Goal: Information Seeking & Learning: Check status

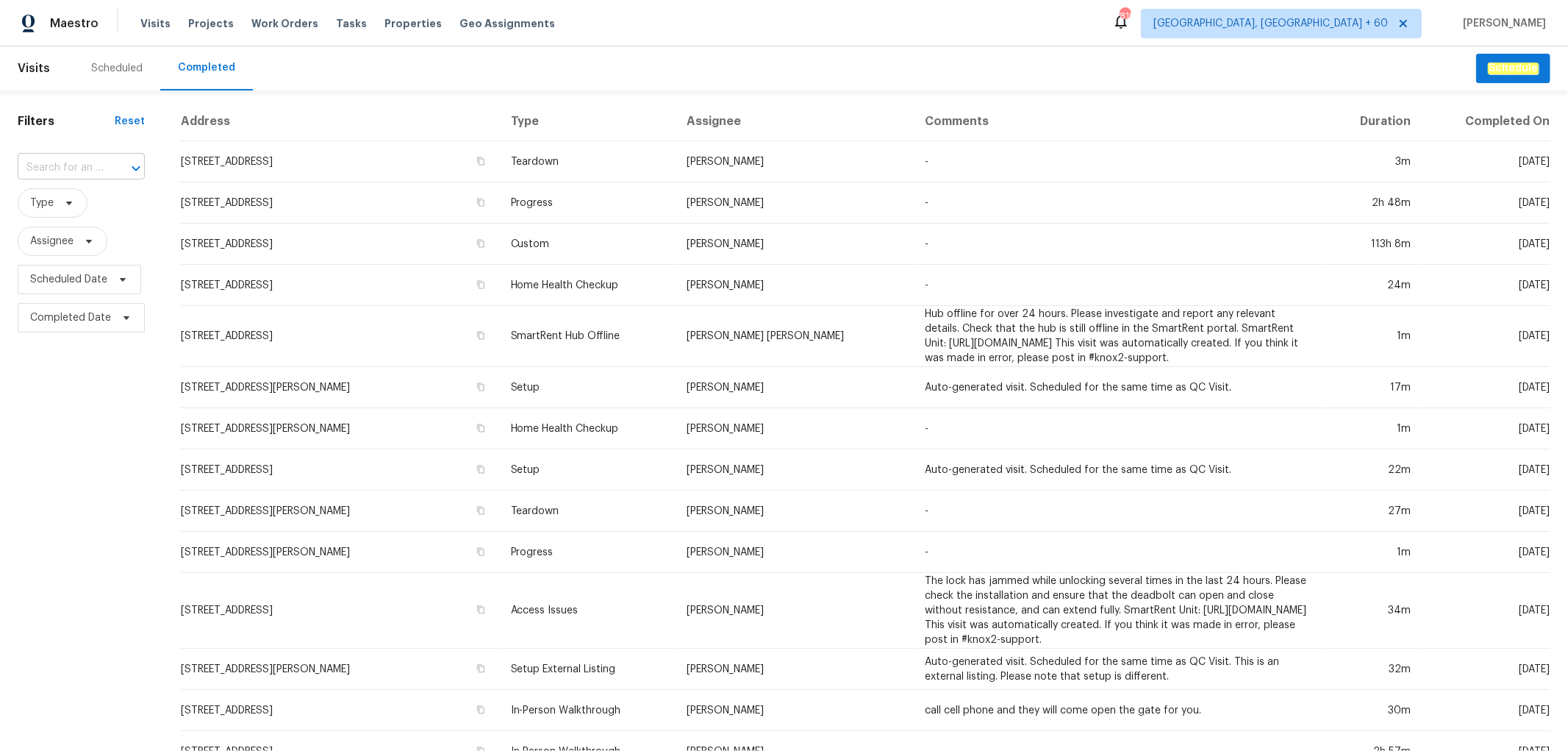
click at [56, 169] on input "text" at bounding box center [60, 168] width 86 height 23
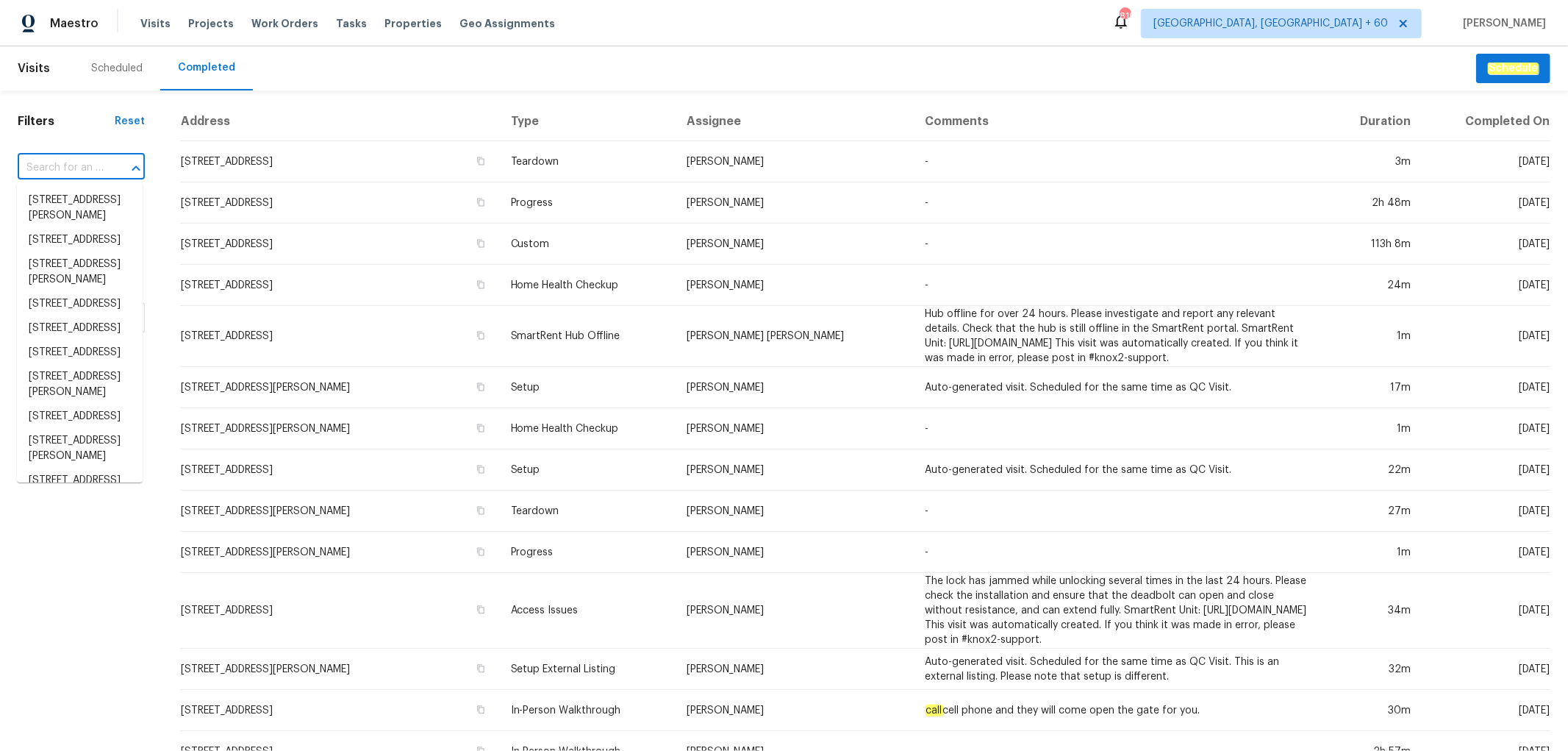
paste input "[STREET_ADDRESS]"
type input "[STREET_ADDRESS]"
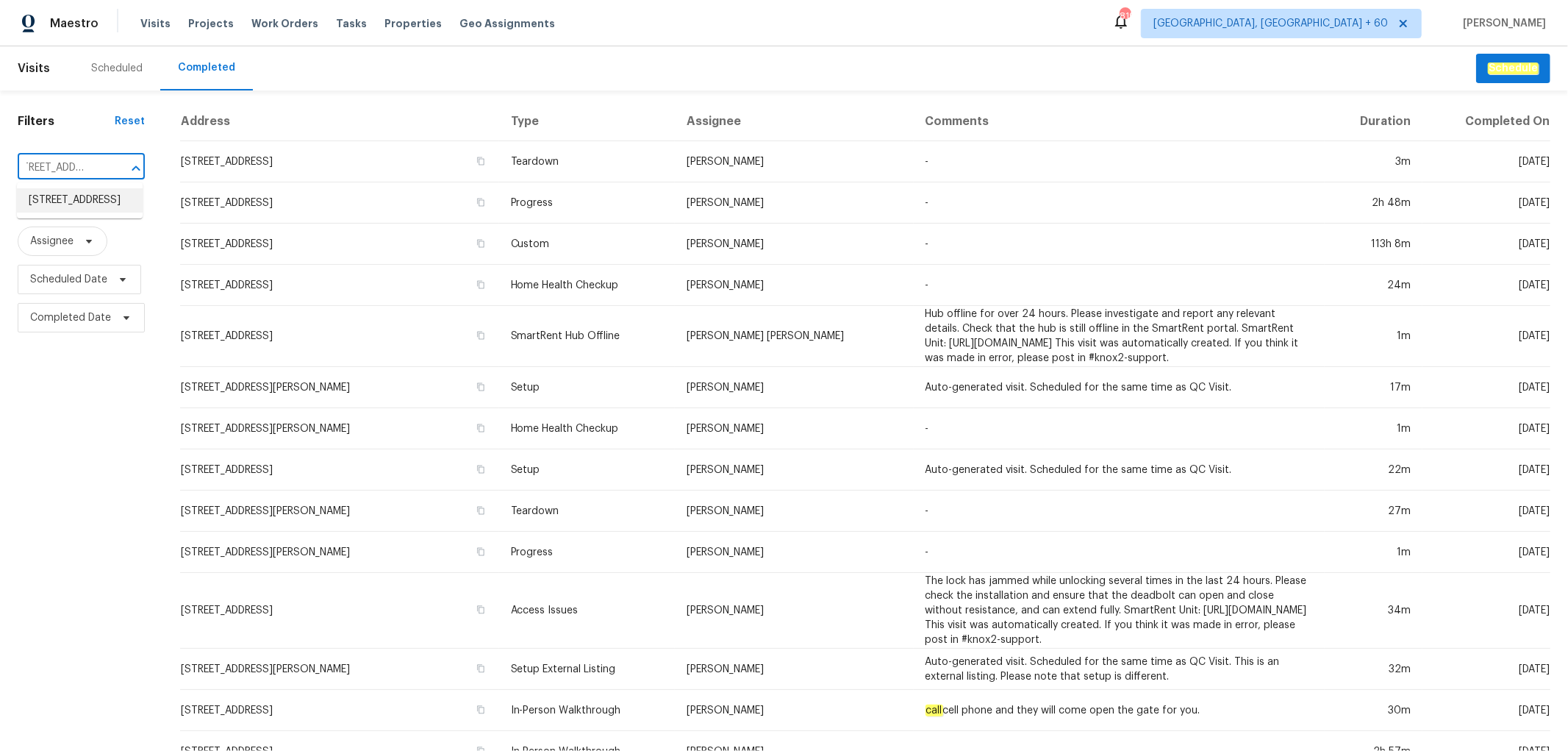
click at [83, 212] on li "[STREET_ADDRESS]" at bounding box center [80, 200] width 126 height 24
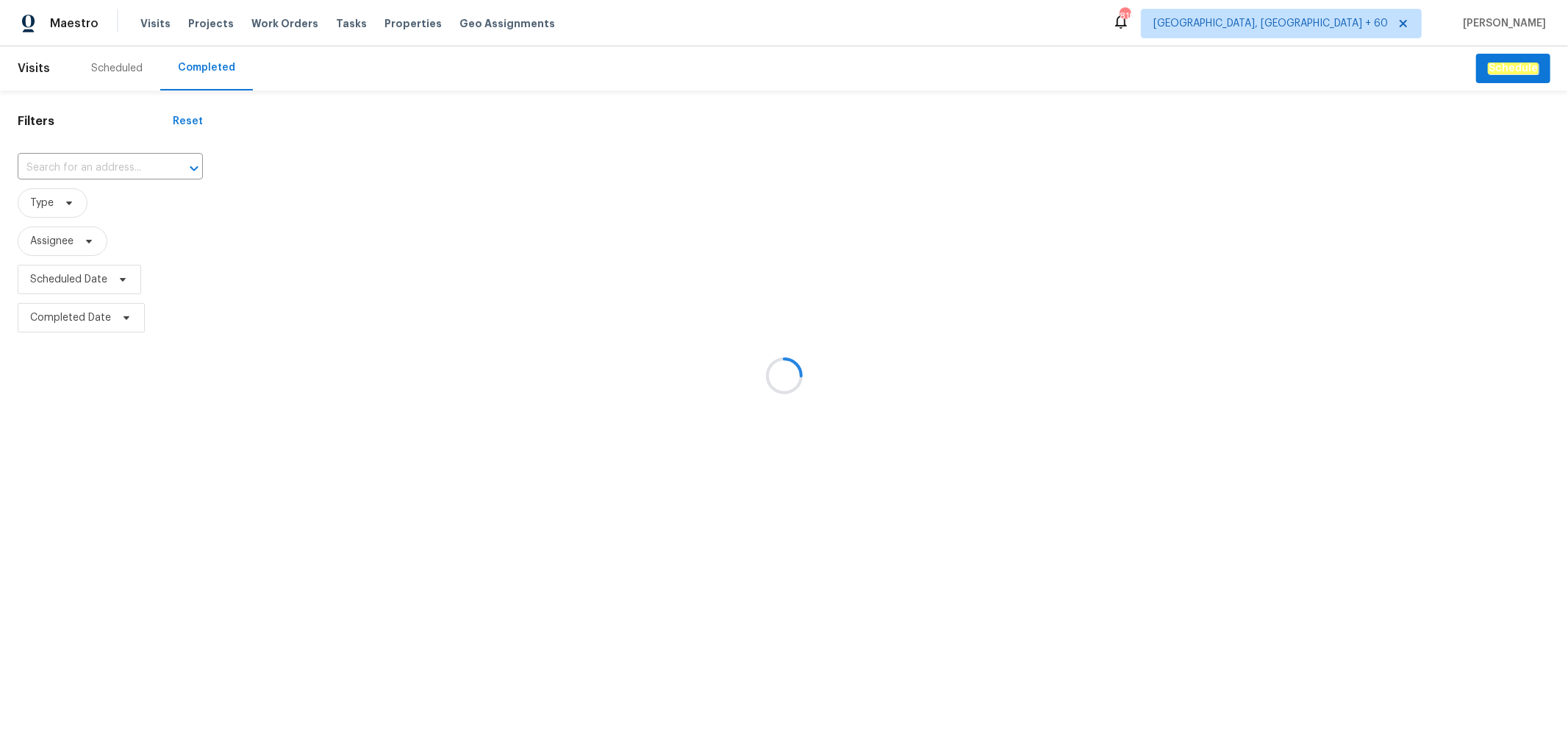
type input "[STREET_ADDRESS]"
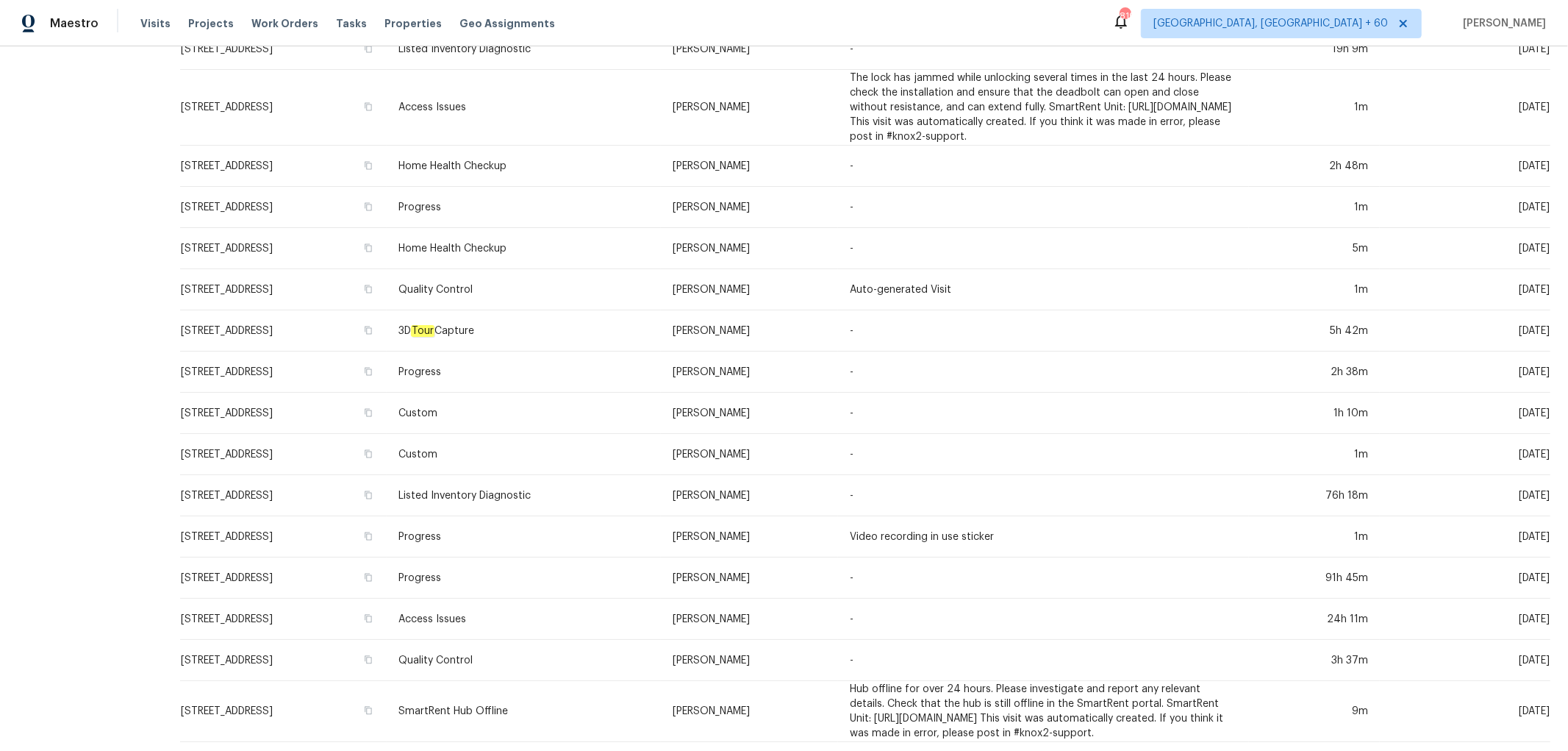
scroll to position [418, 0]
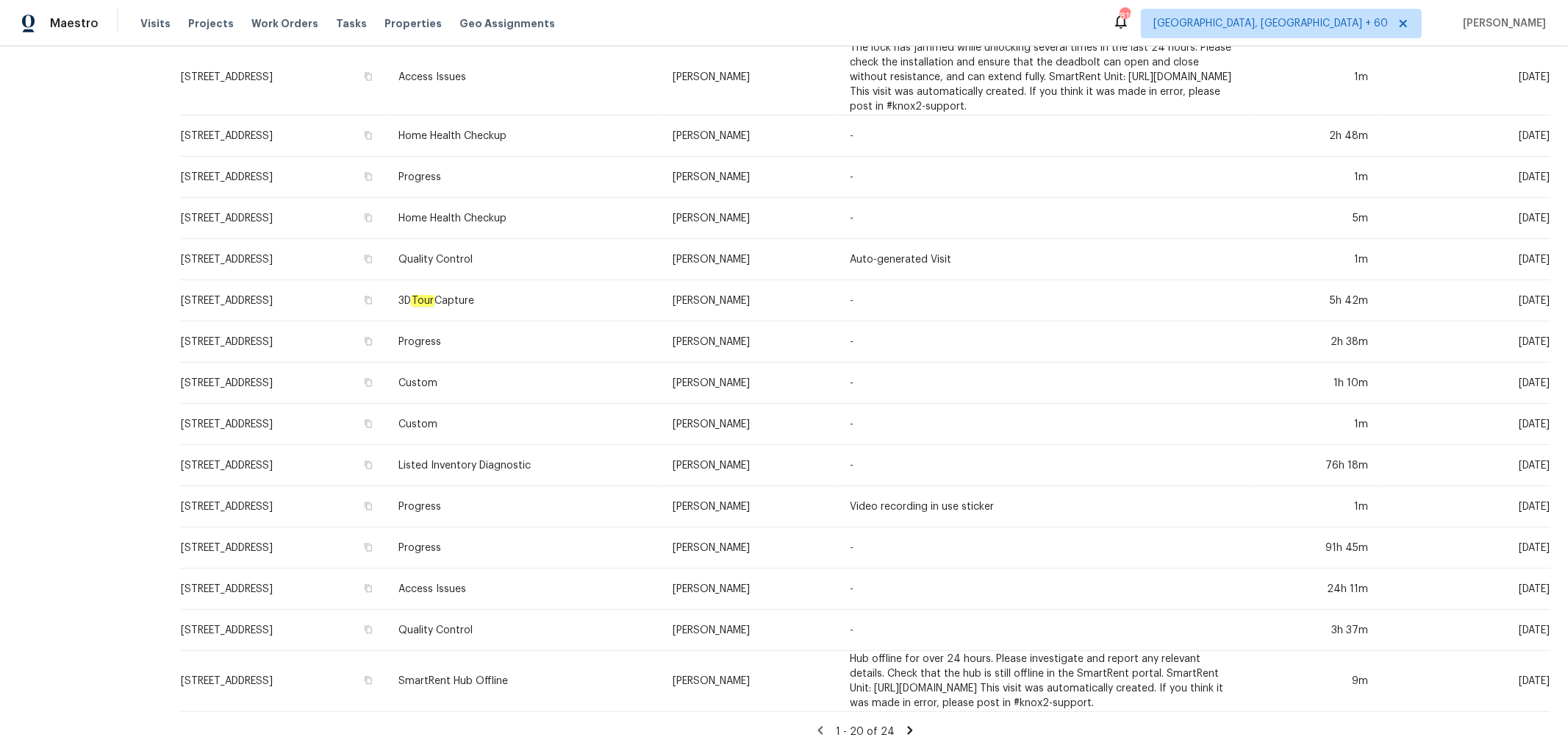
click at [898, 727] on div "Address Type Assignee Comments Duration Completed On [STREET_ADDRESS] 3D Tour C…" at bounding box center [866, 238] width 1406 height 1025
click at [908, 726] on icon at bounding box center [910, 729] width 5 height 8
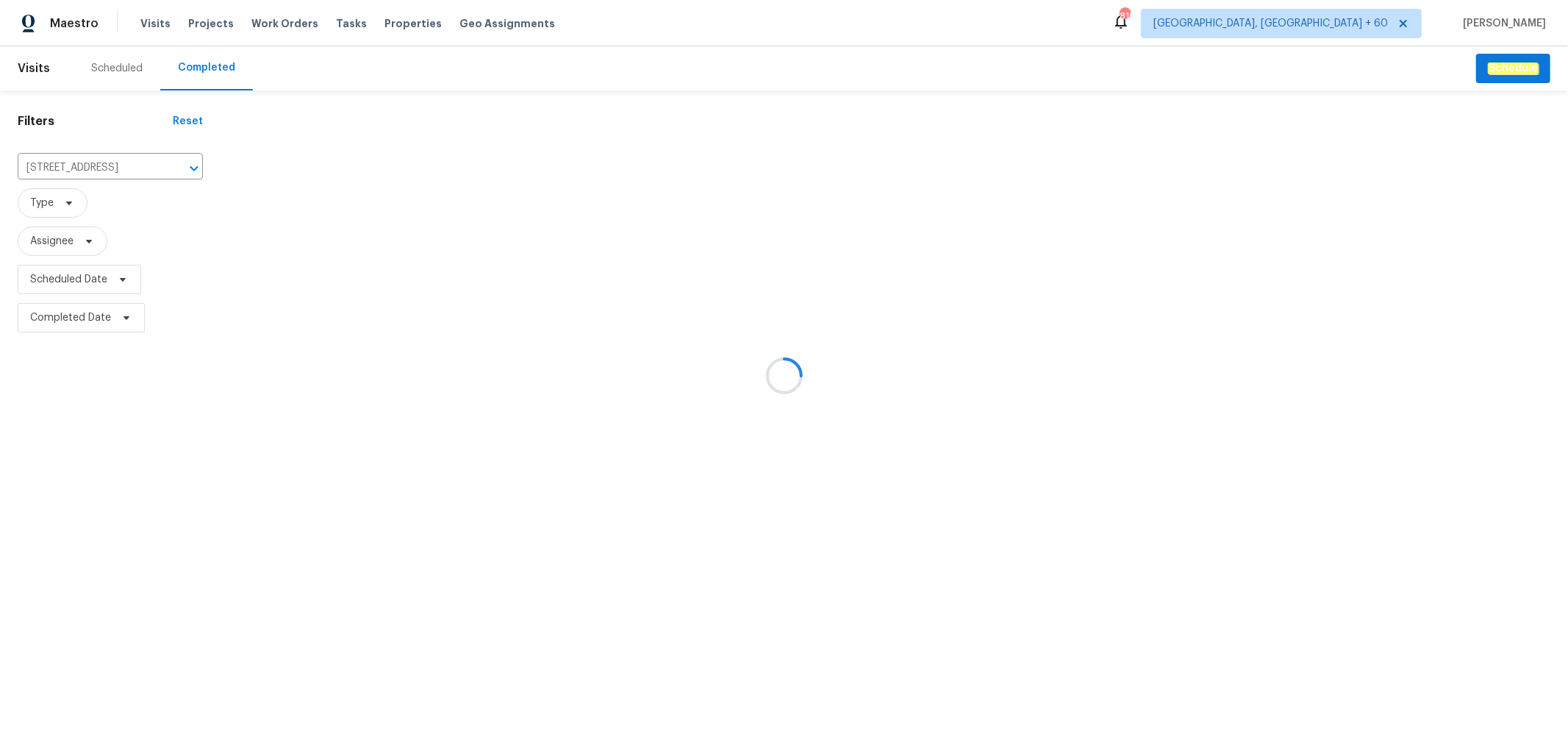
scroll to position [0, 0]
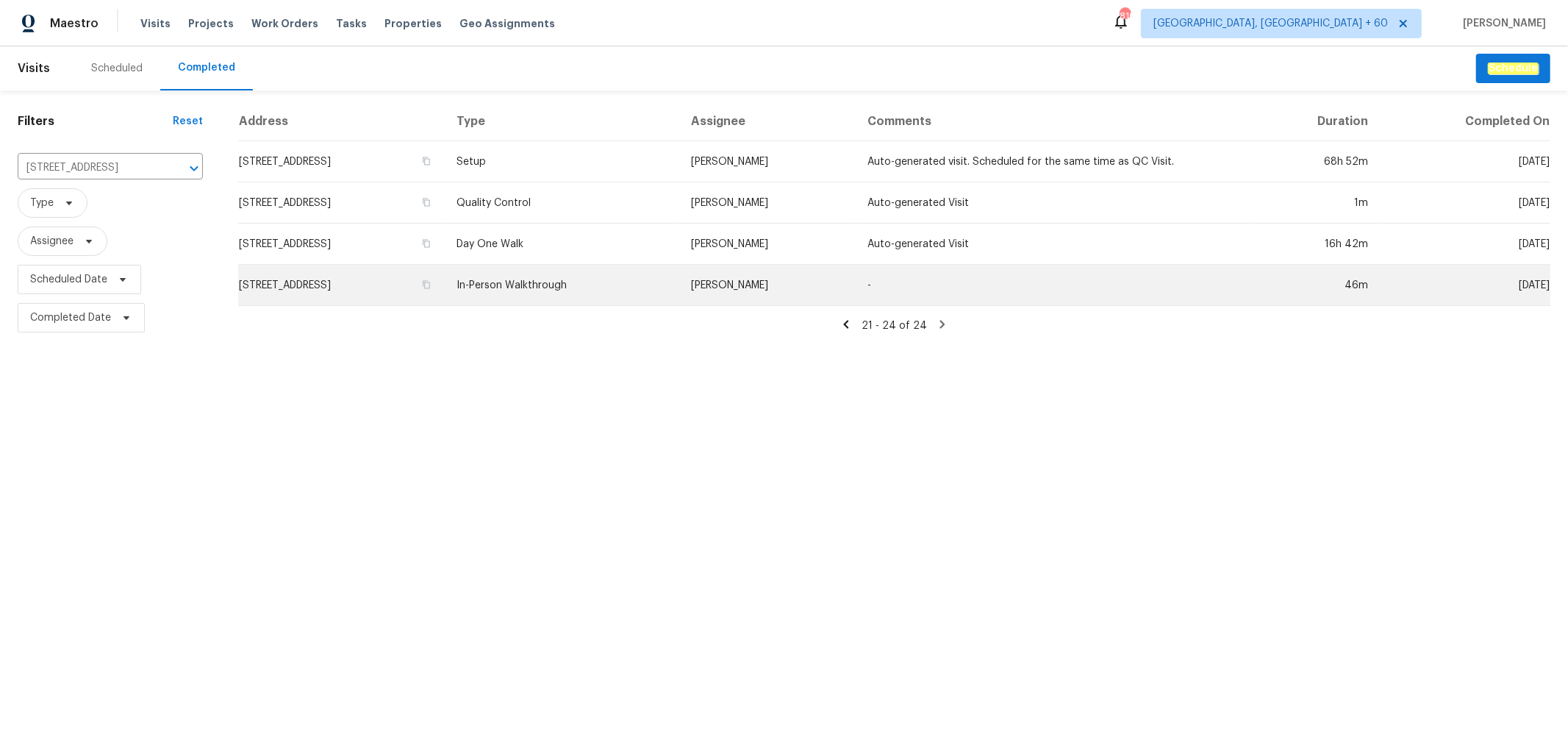
click at [680, 292] on td "In-Person Walkthrough" at bounding box center [562, 285] width 234 height 41
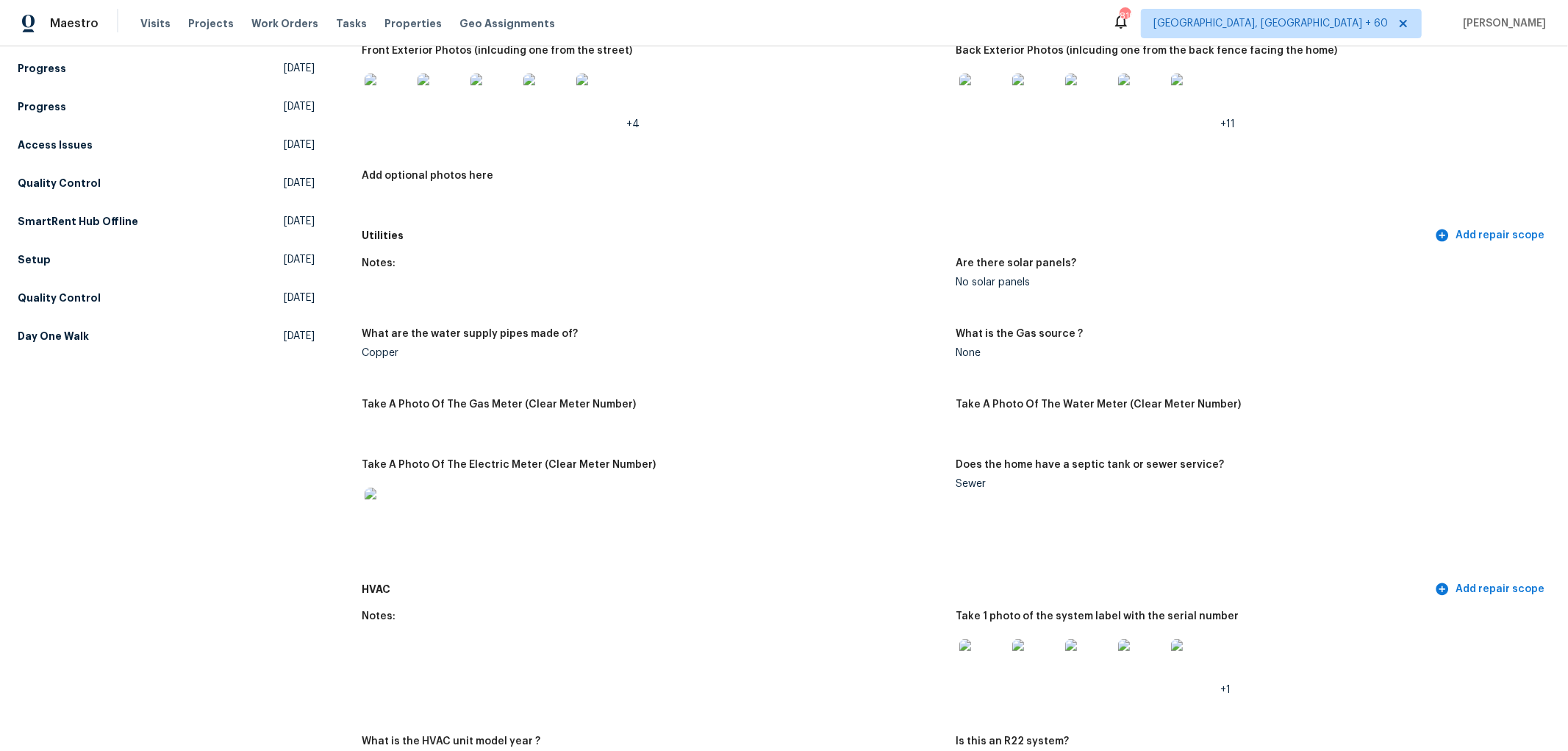
scroll to position [735, 0]
click at [75, 342] on h5 "Day One Walk" at bounding box center [54, 339] width 72 height 15
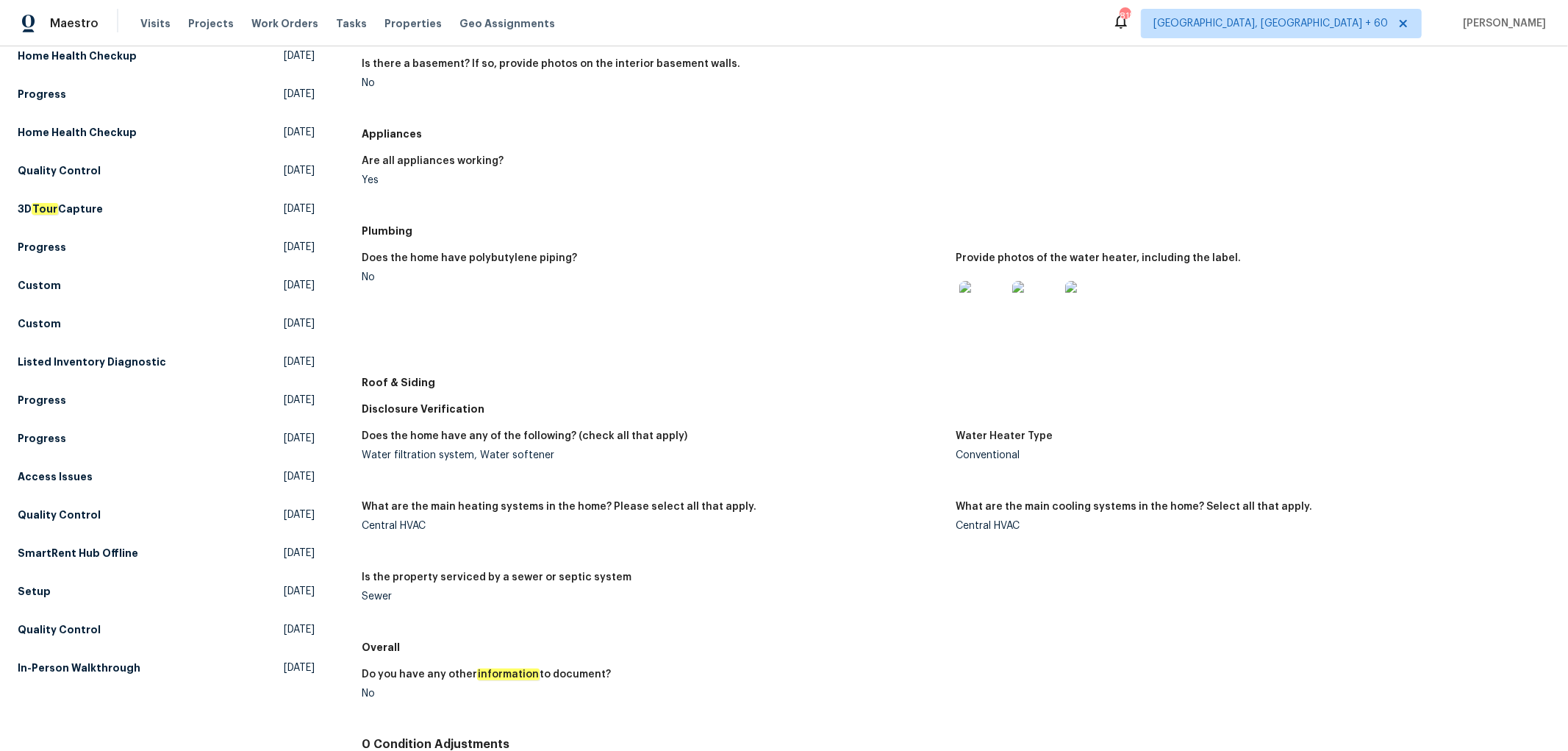
scroll to position [408, 0]
click at [37, 583] on h5 "Setup" at bounding box center [34, 590] width 33 height 15
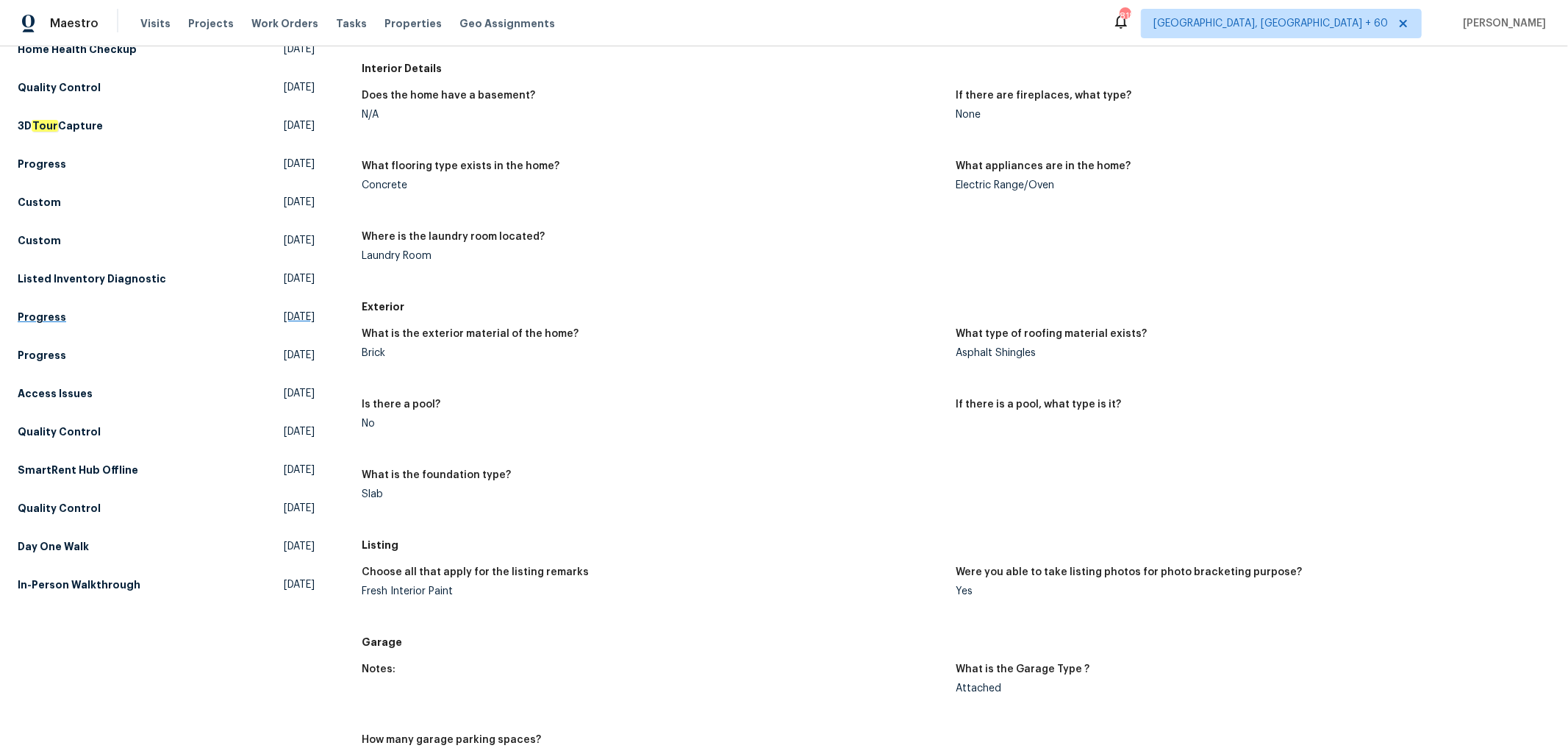
scroll to position [817, 0]
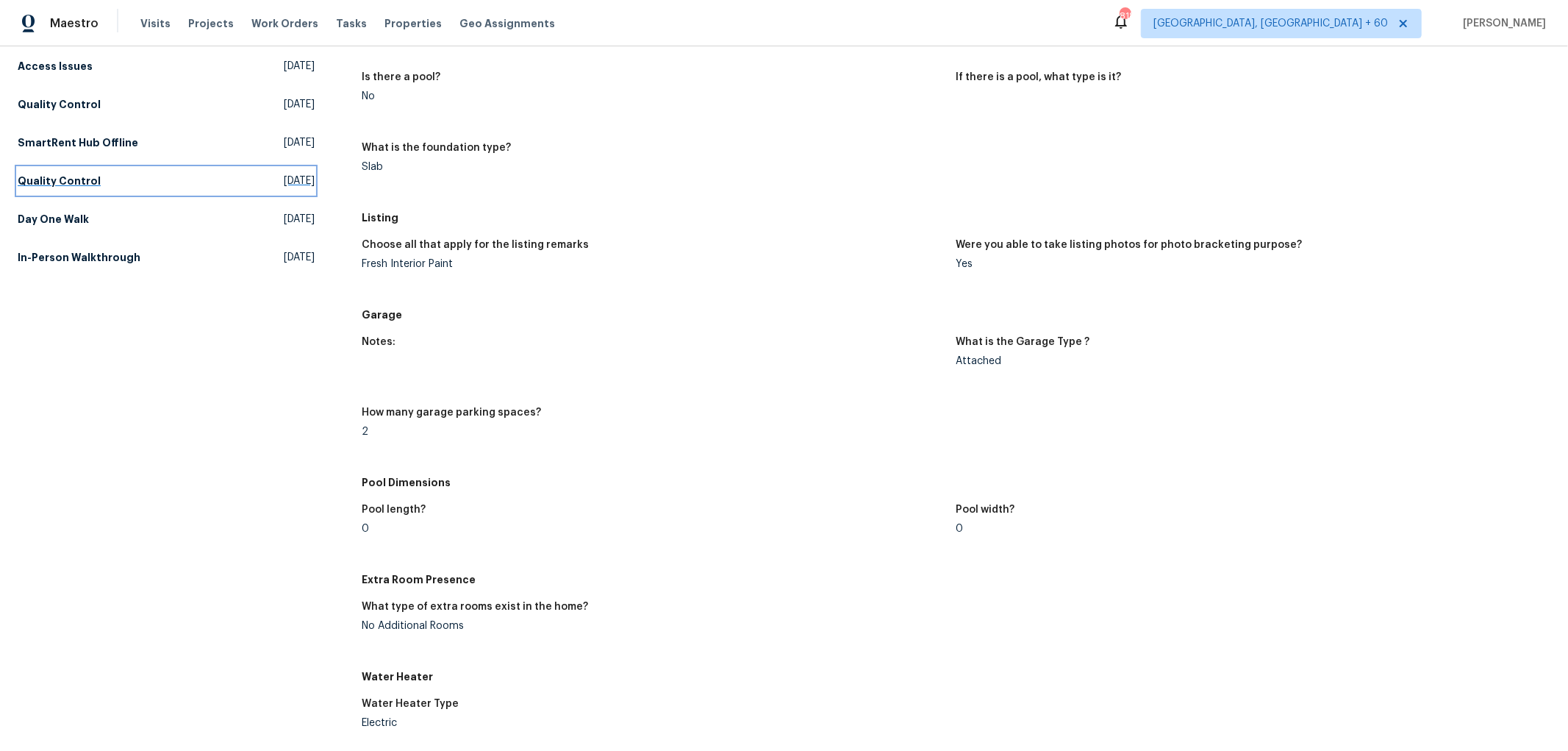
click at [52, 182] on h5 "Quality Control" at bounding box center [59, 181] width 83 height 15
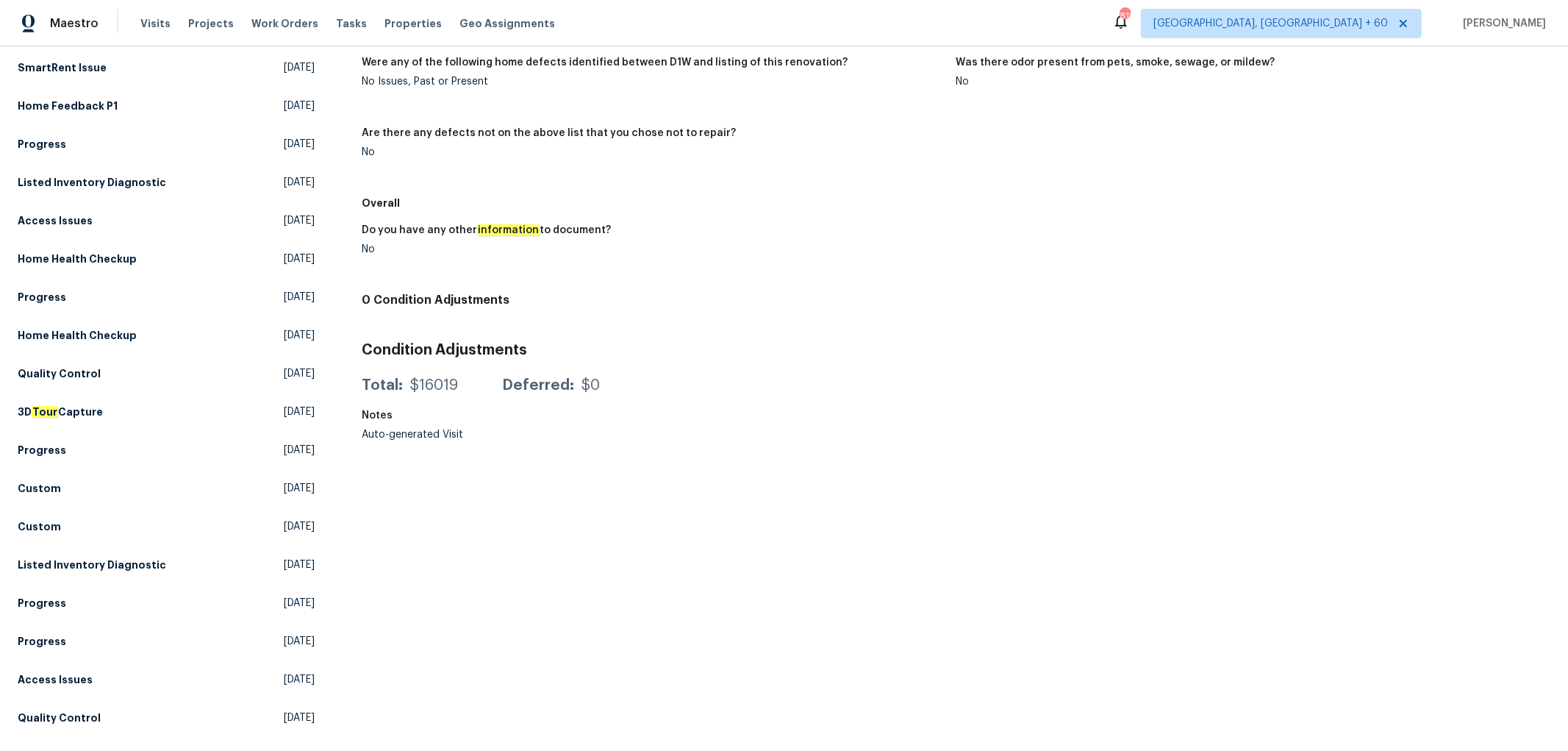
scroll to position [360, 0]
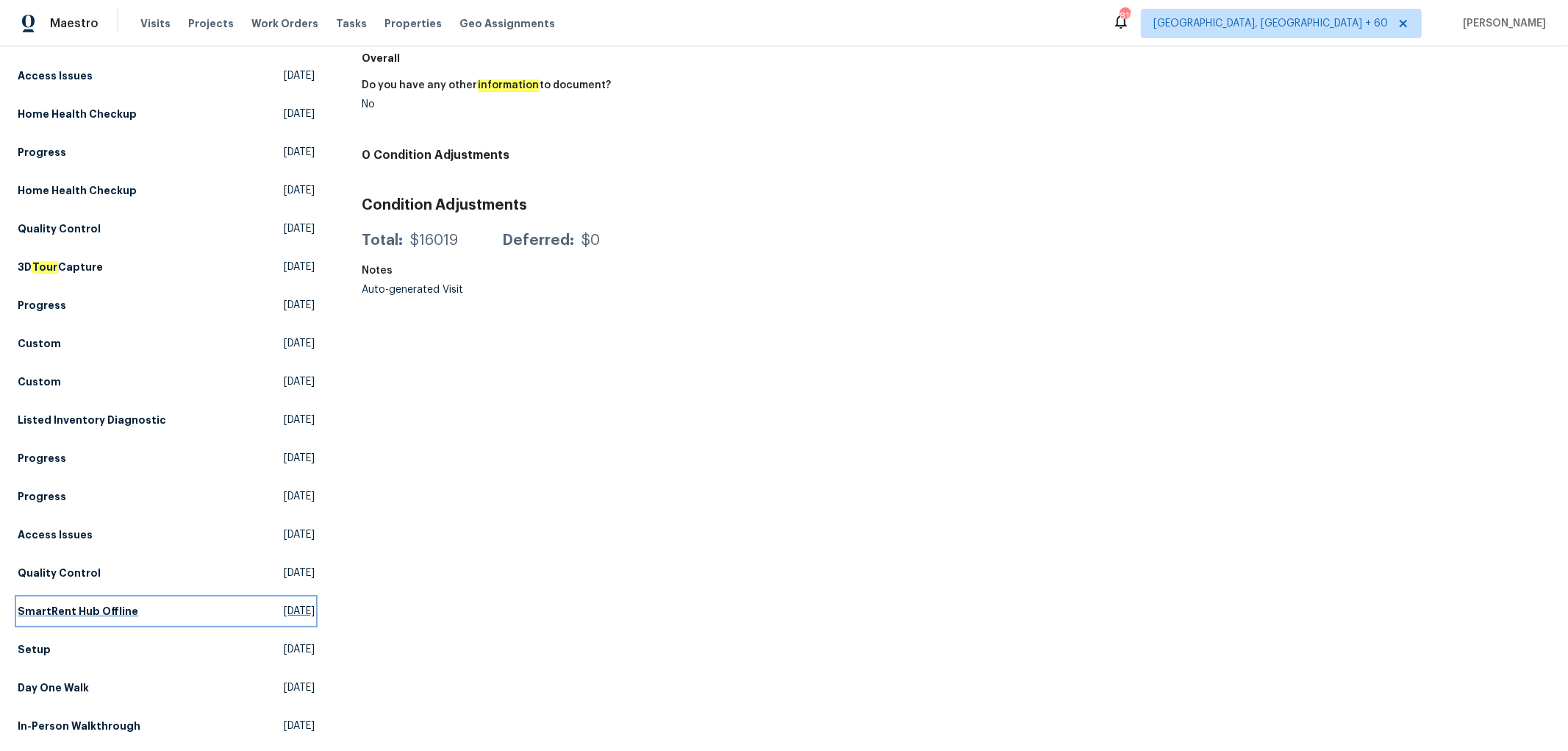
click at [66, 603] on h5 "SmartRent Hub Offline" at bounding box center [78, 611] width 120 height 15
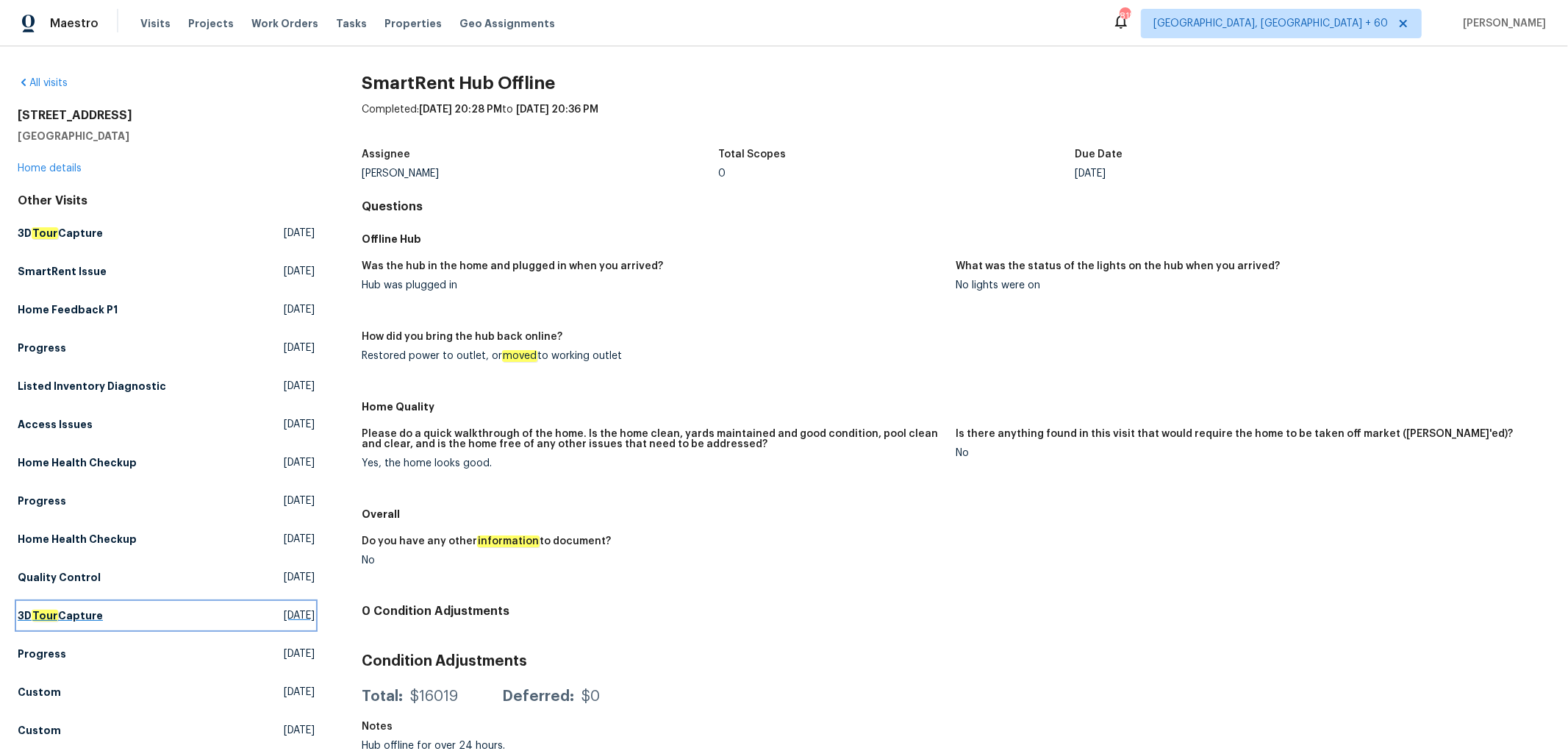
click at [69, 612] on h5 "3D Tour Capture" at bounding box center [60, 615] width 86 height 15
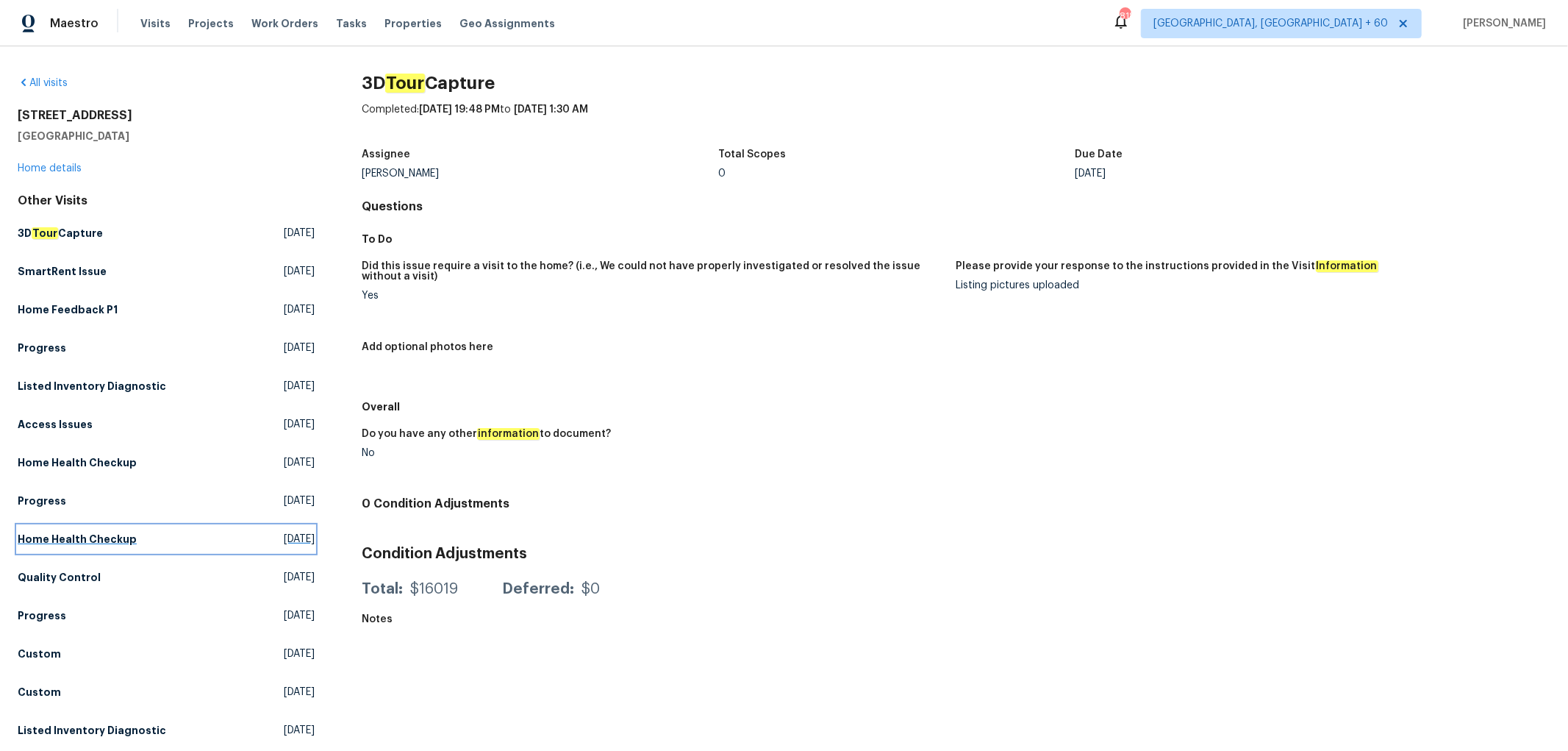
click at [83, 536] on h5 "Home Health Checkup" at bounding box center [77, 539] width 120 height 15
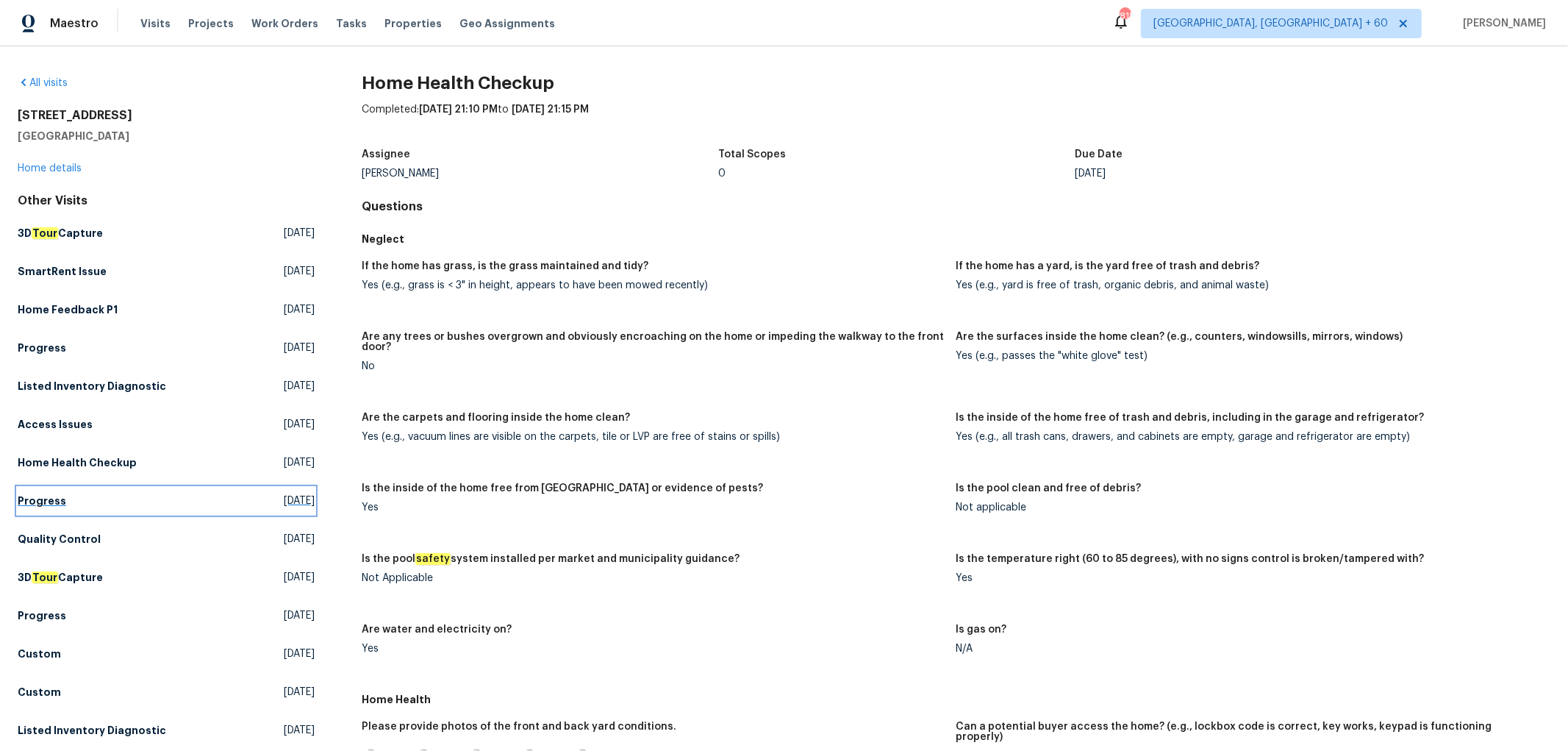
click at [62, 496] on link "Progress [DATE]" at bounding box center [167, 501] width 297 height 26
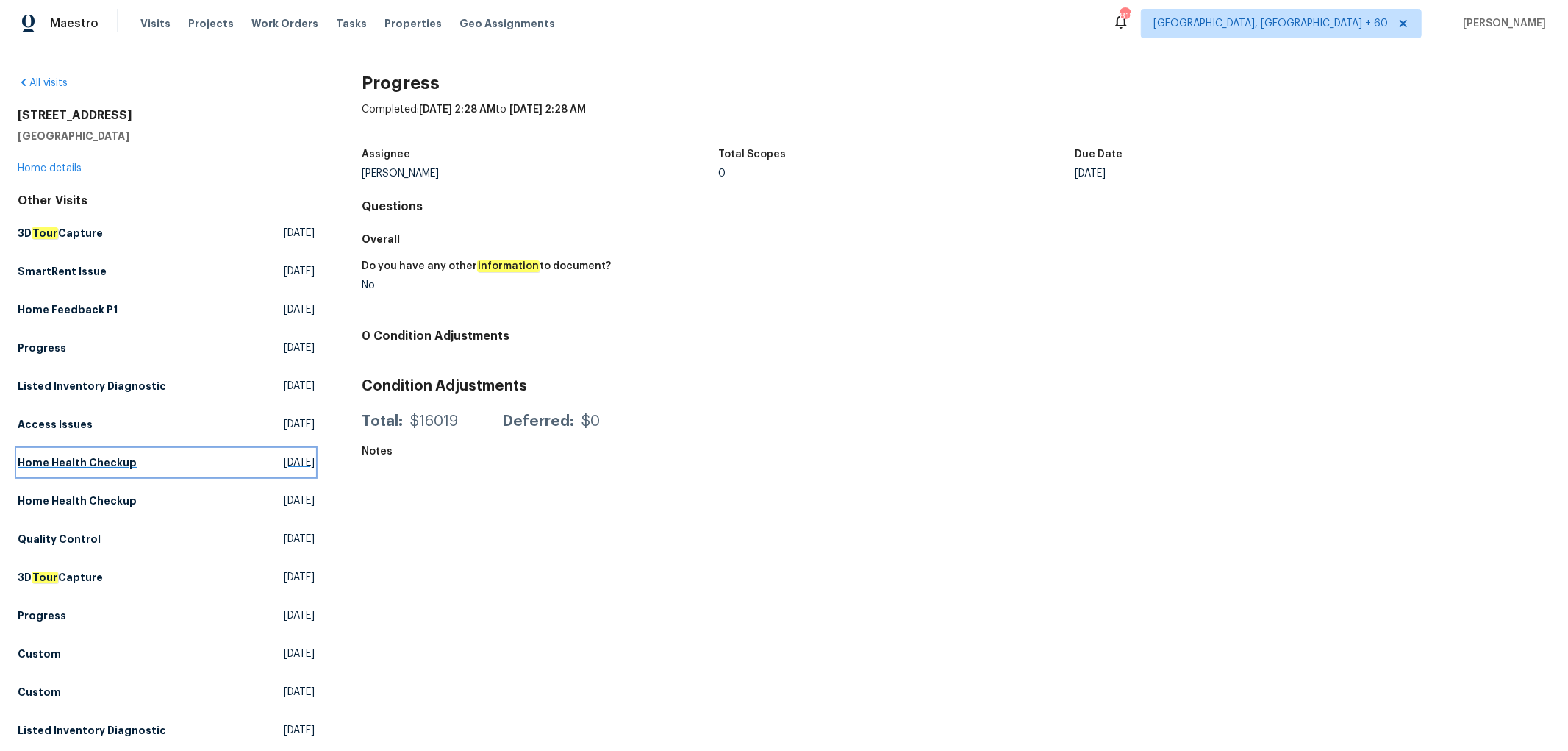
click at [87, 461] on h5 "Home Health Checkup" at bounding box center [77, 463] width 120 height 15
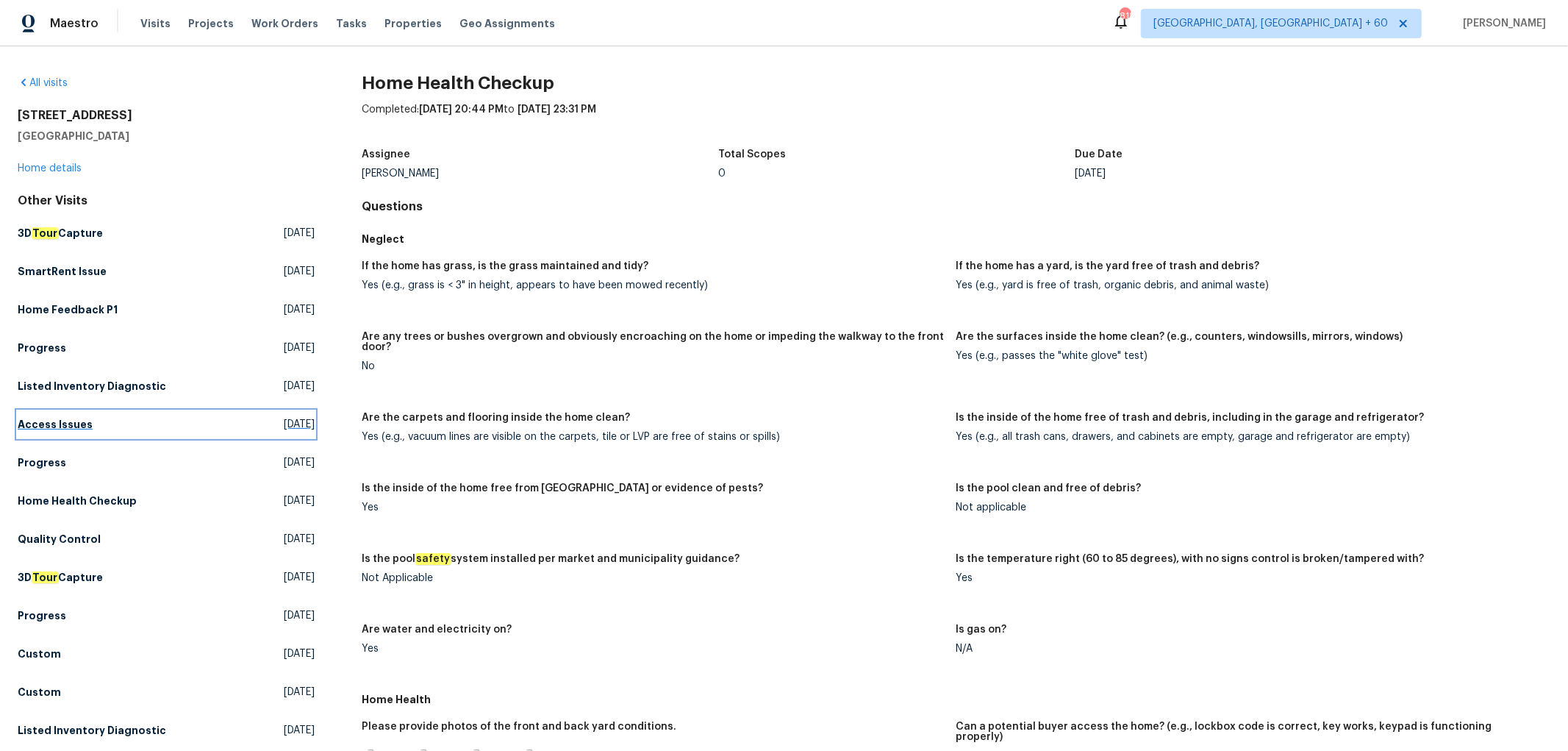
click at [70, 423] on h5 "Access Issues" at bounding box center [56, 424] width 75 height 15
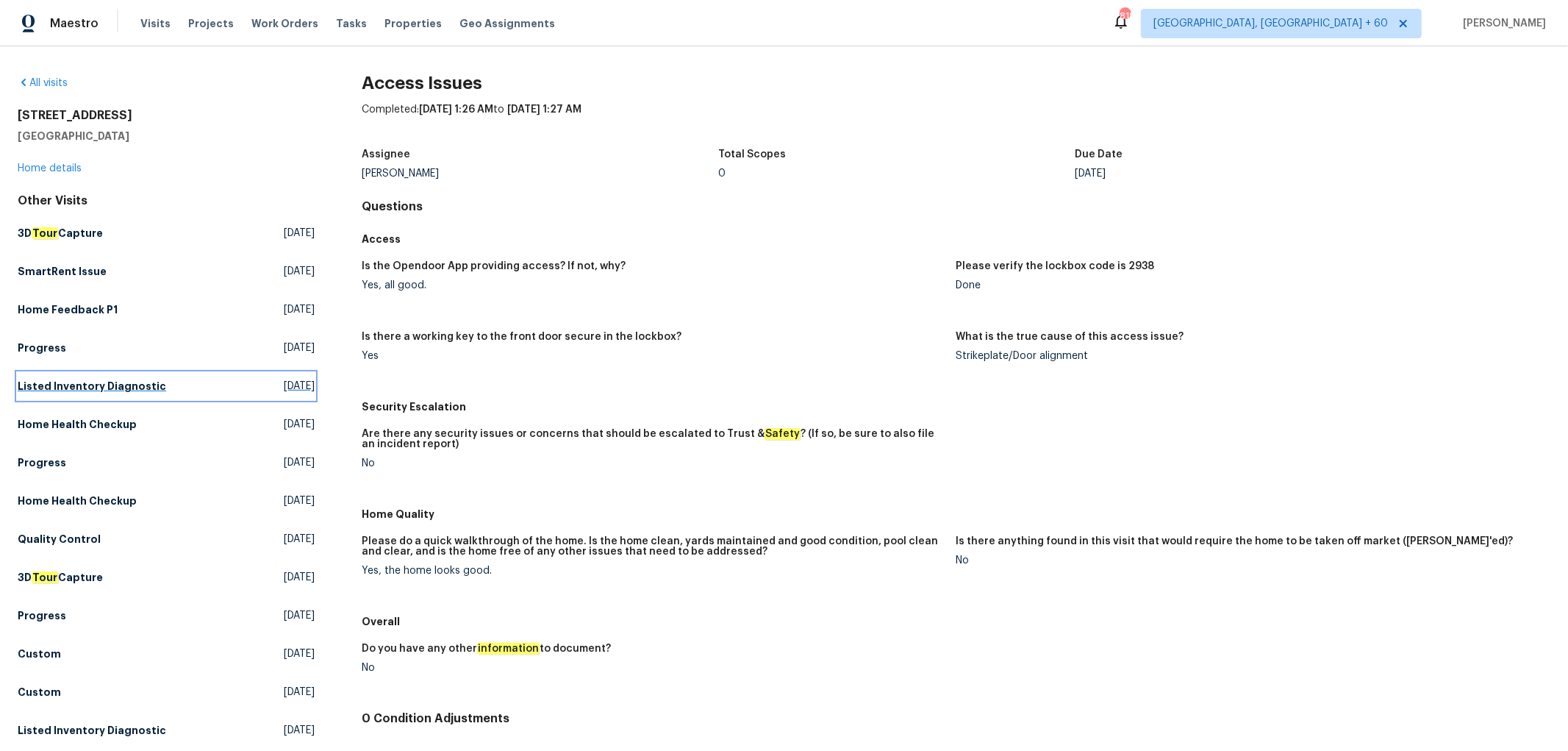
click at [93, 383] on h5 "Listed Inventory Diagnostic" at bounding box center [92, 386] width 149 height 15
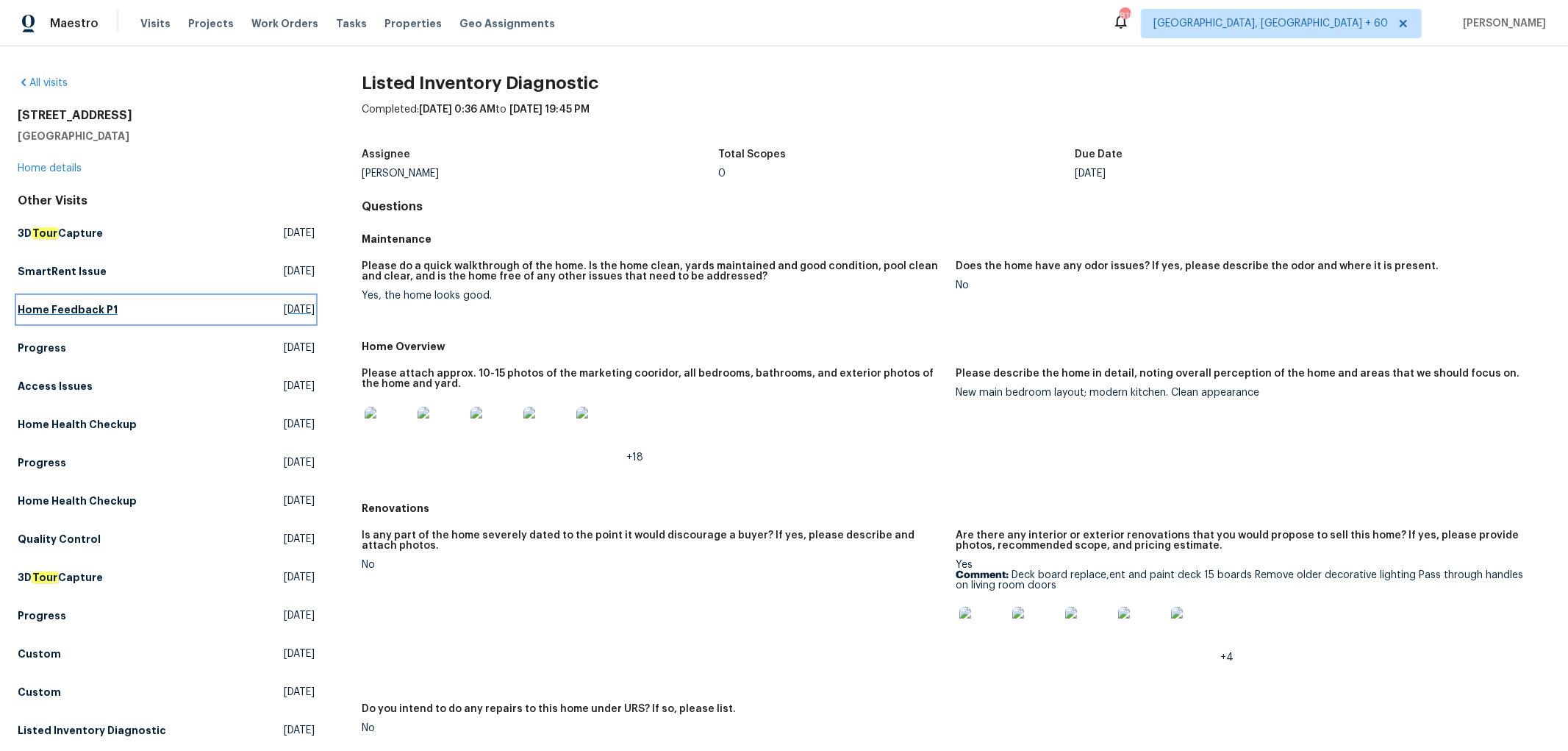
click at [65, 306] on h5 "Home Feedback P1" at bounding box center [68, 310] width 100 height 15
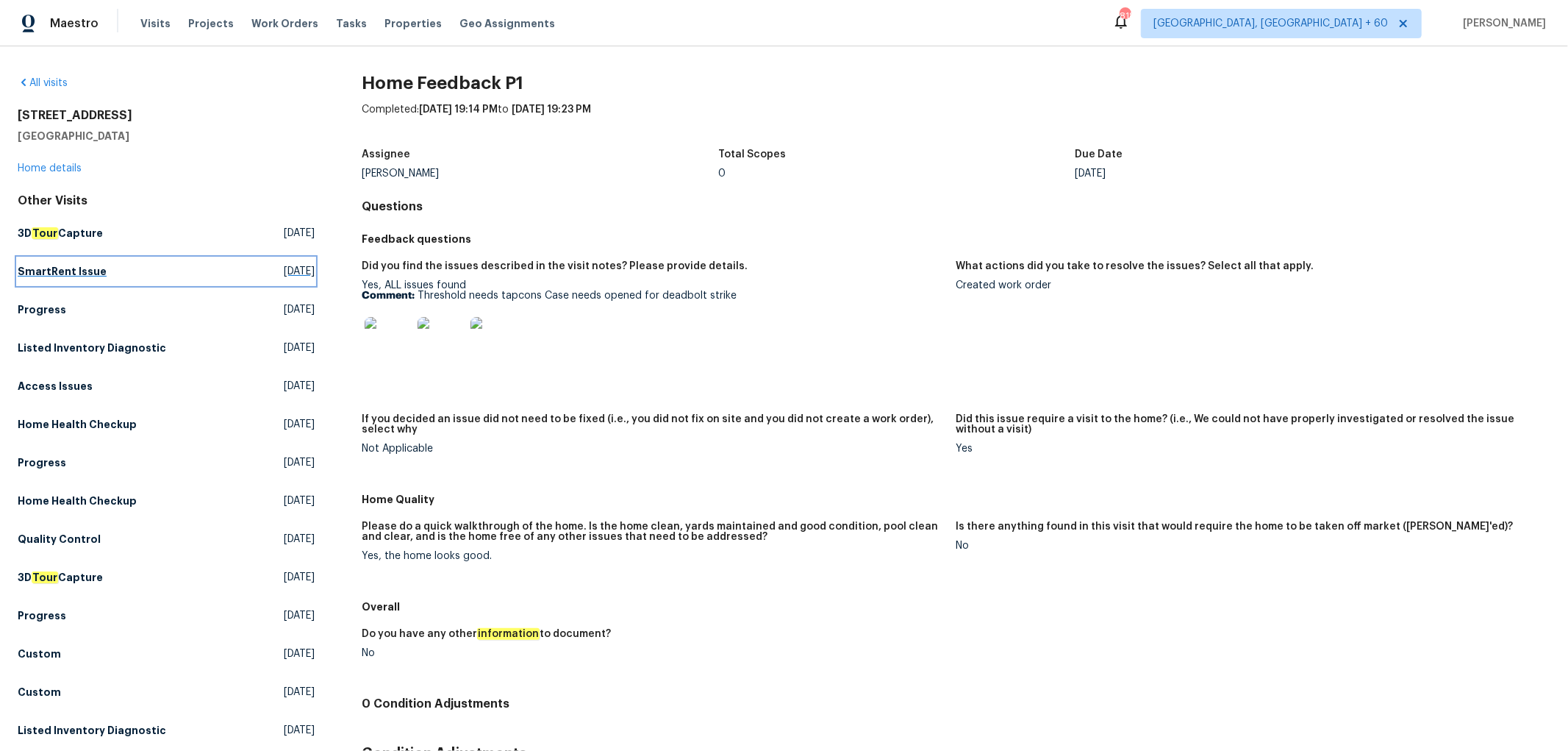
click at [86, 274] on h5 "SmartRent Issue" at bounding box center [62, 271] width 89 height 15
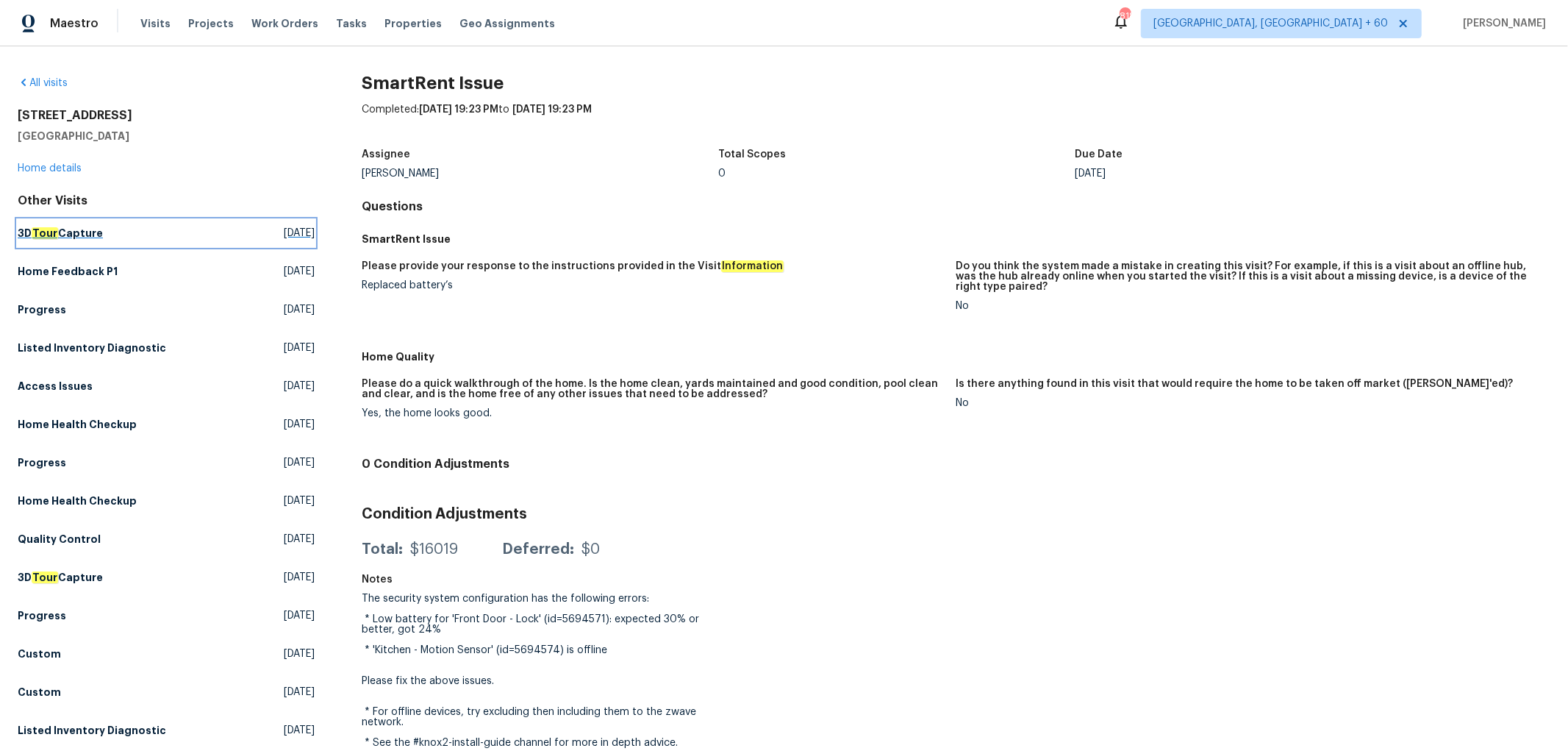
click at [89, 244] on link "3D Tour Capture [DATE]" at bounding box center [167, 233] width 297 height 26
